Goal: Book appointment/travel/reservation

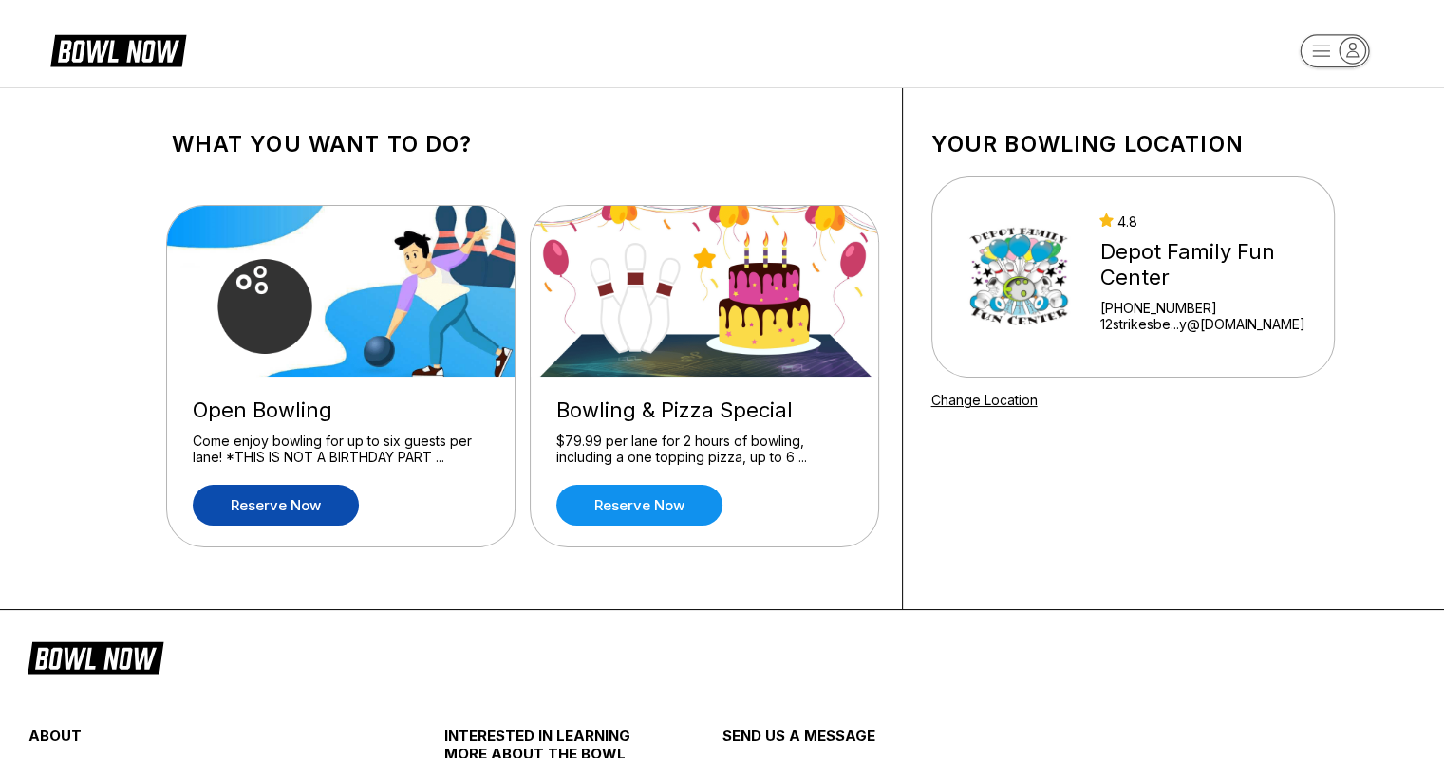
click at [261, 501] on link "Reserve now" at bounding box center [276, 505] width 166 height 41
